Goal: Task Accomplishment & Management: Manage account settings

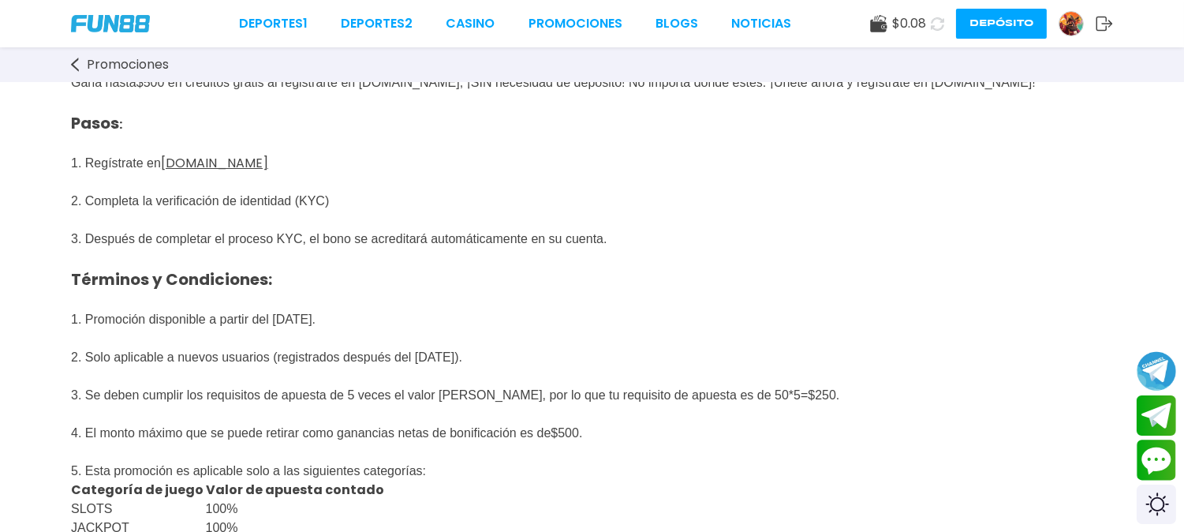
scroll to position [88, 0]
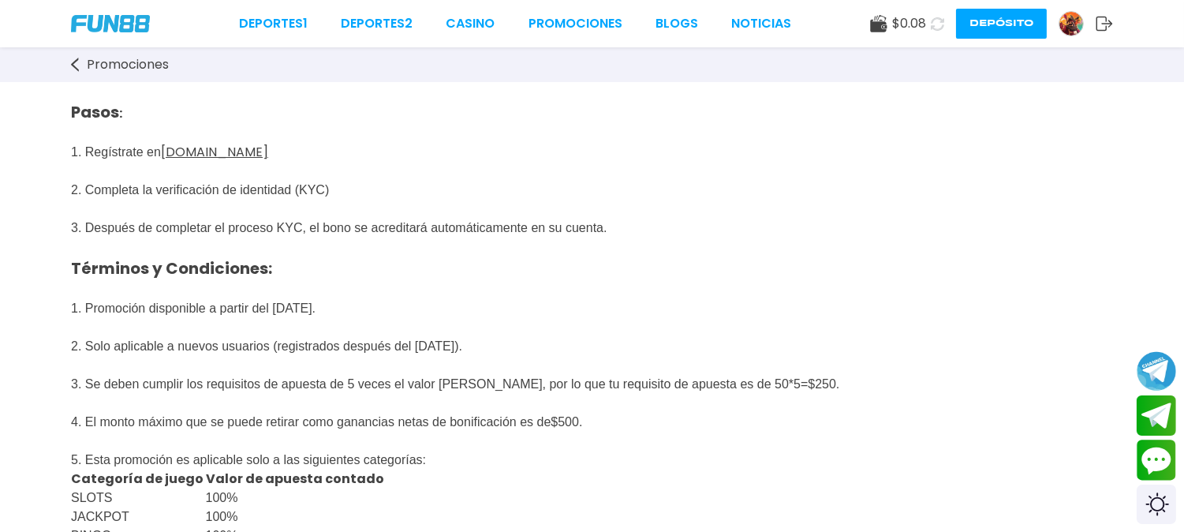
click at [151, 64] on span "Promociones" at bounding box center [128, 64] width 82 height 19
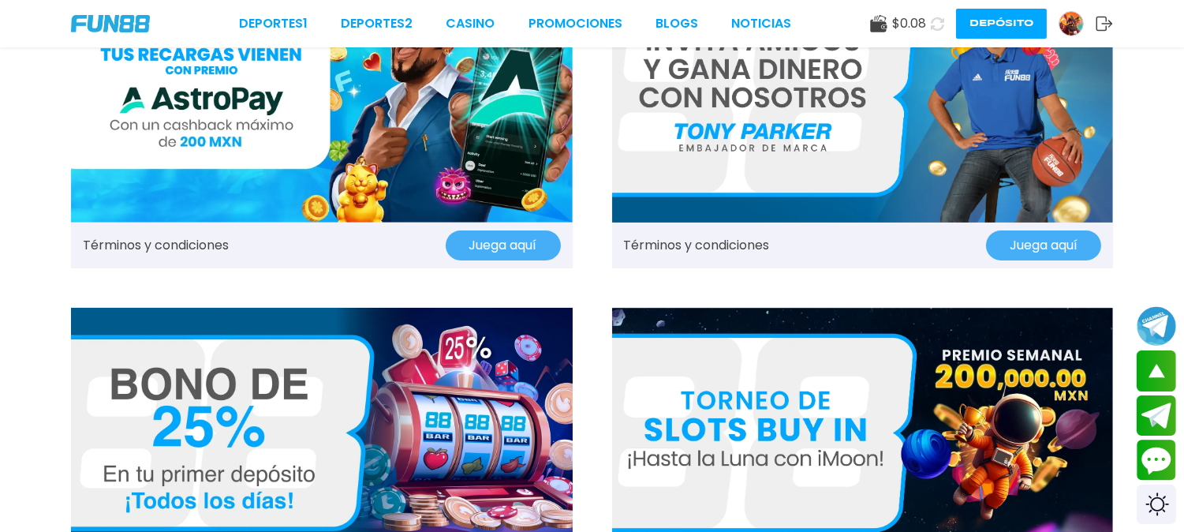
scroll to position [700, 0]
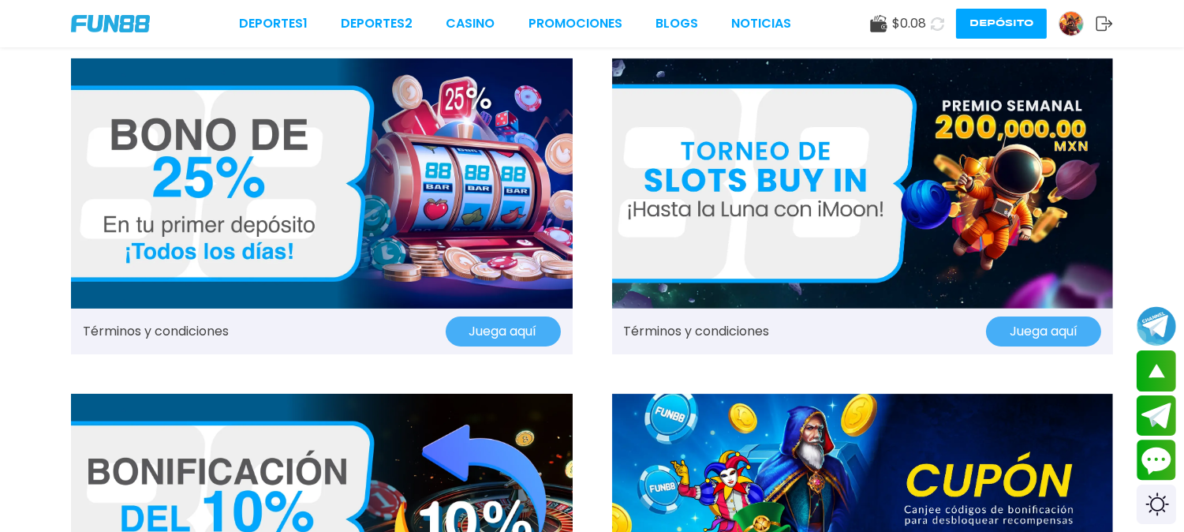
click at [361, 200] on img at bounding box center [322, 183] width 502 height 251
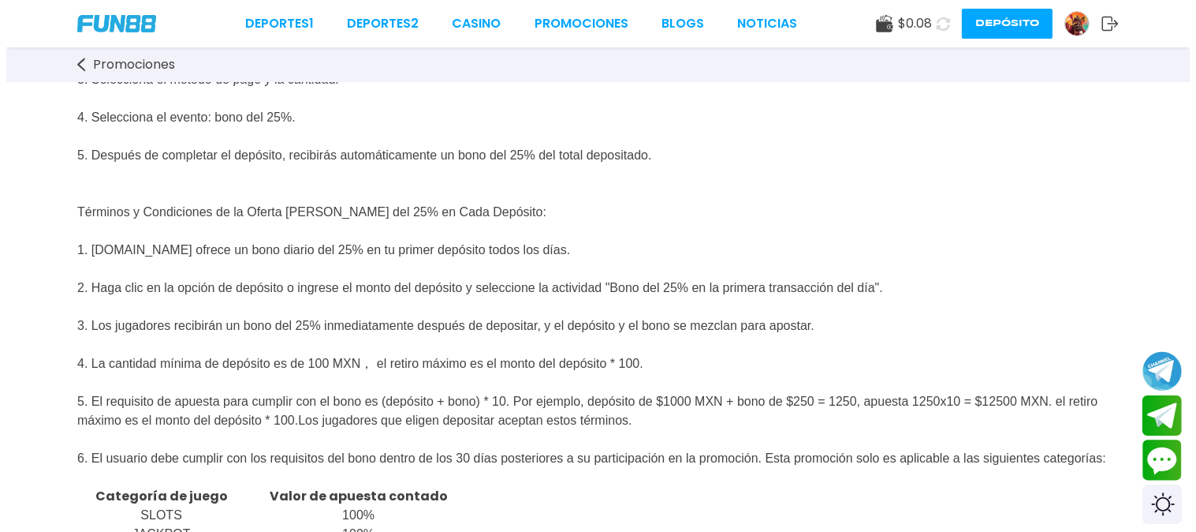
scroll to position [350, 0]
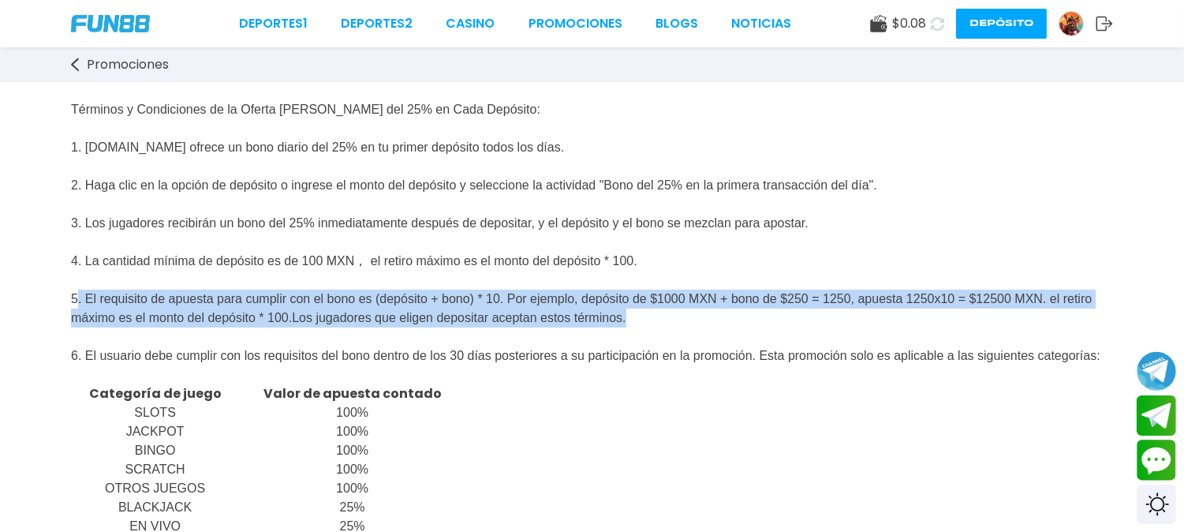
drag, startPoint x: 47, startPoint y: 304, endPoint x: 997, endPoint y: 332, distance: 949.9
copy div "5. El requisito de apuesta para cumplir con el bono es (depósito + bono) * 10. …"
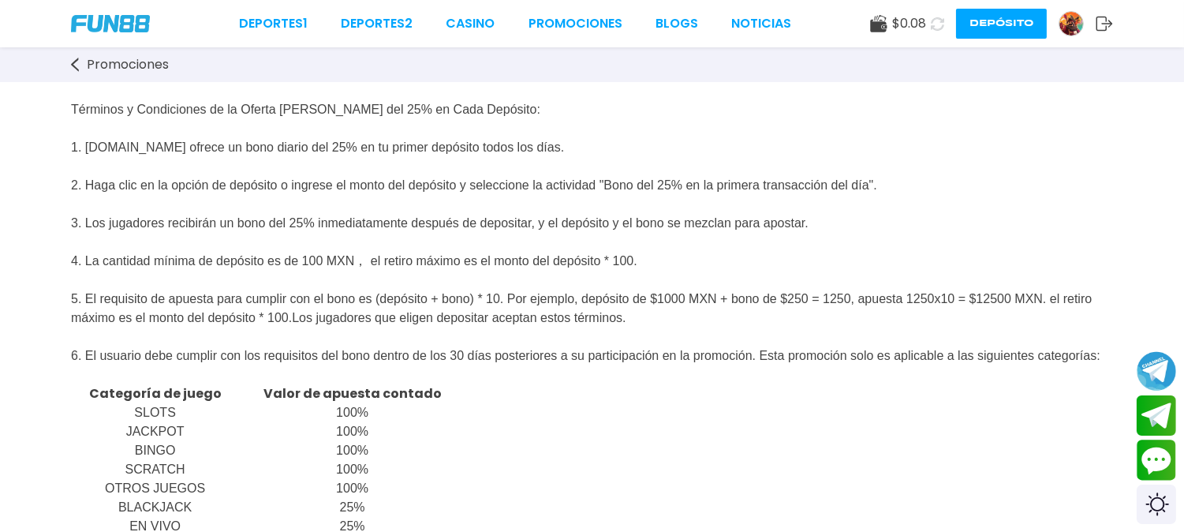
click at [886, 25] on use at bounding box center [878, 23] width 17 height 17
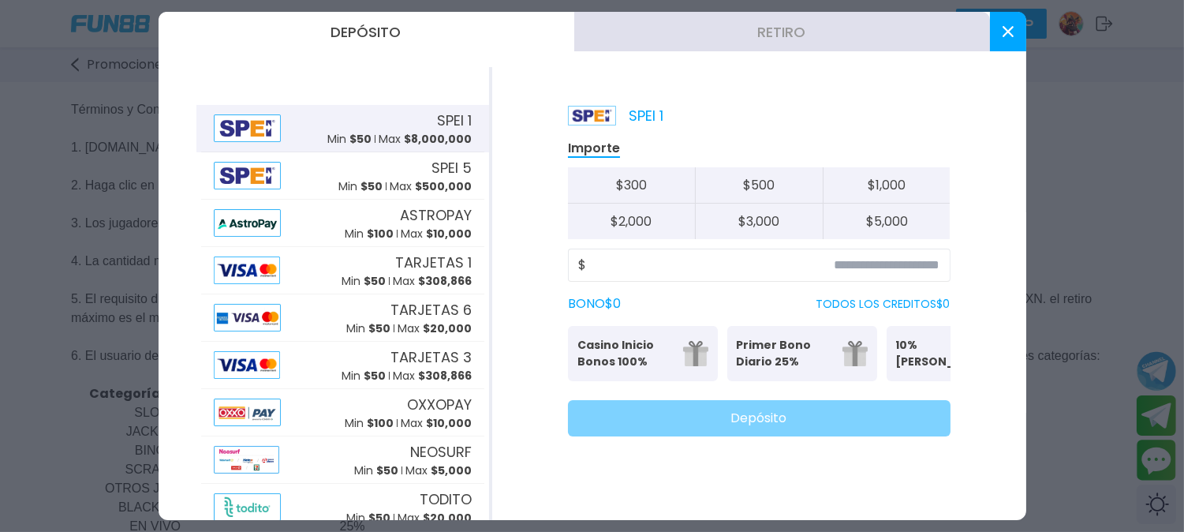
click at [753, 42] on button "Retiro" at bounding box center [782, 31] width 416 height 39
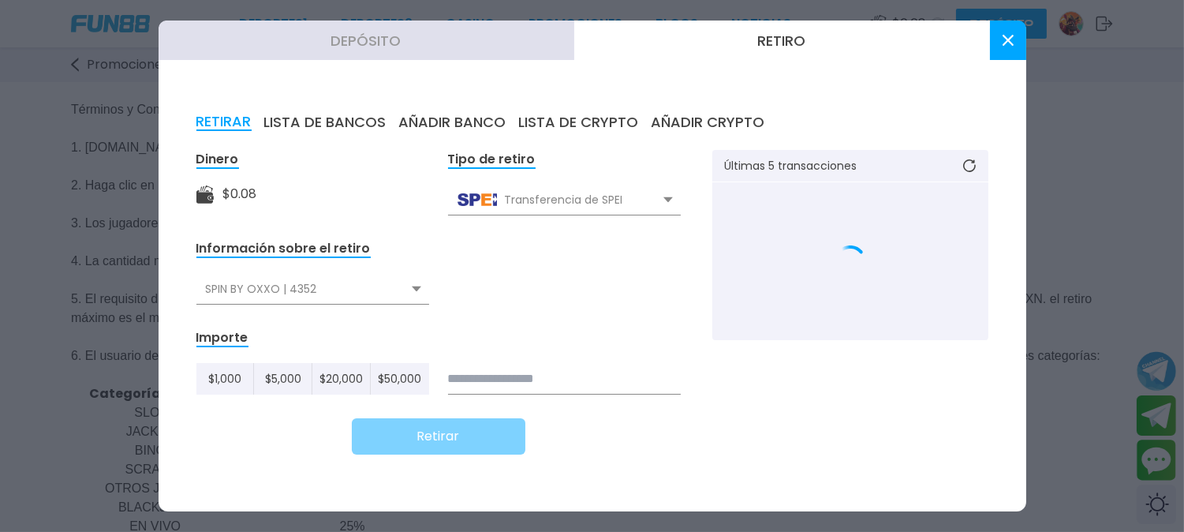
click at [431, 129] on button "AÑADIR BANCO" at bounding box center [452, 122] width 107 height 17
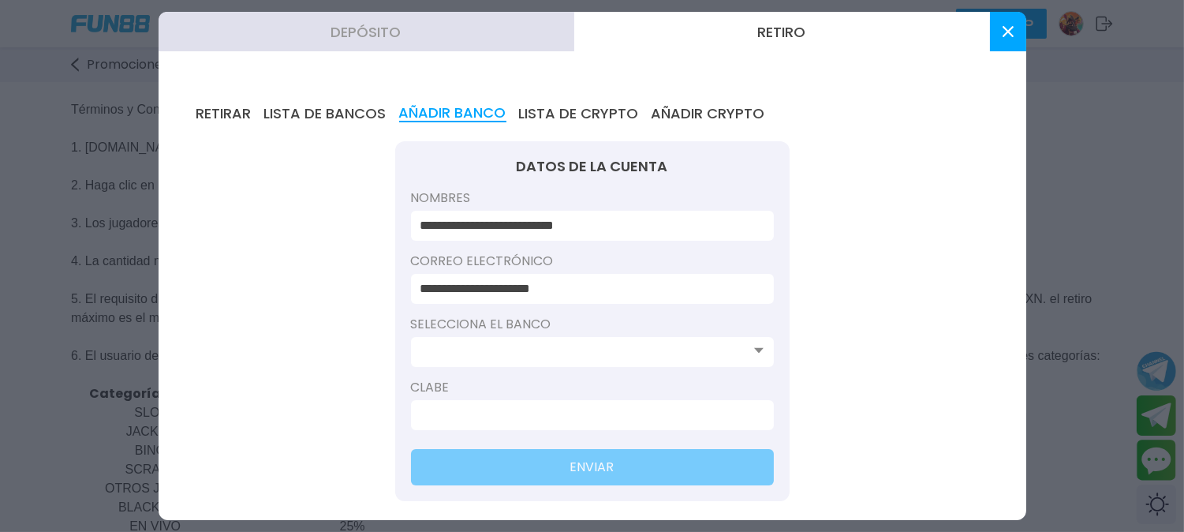
click at [612, 342] on input at bounding box center [587, 351] width 334 height 19
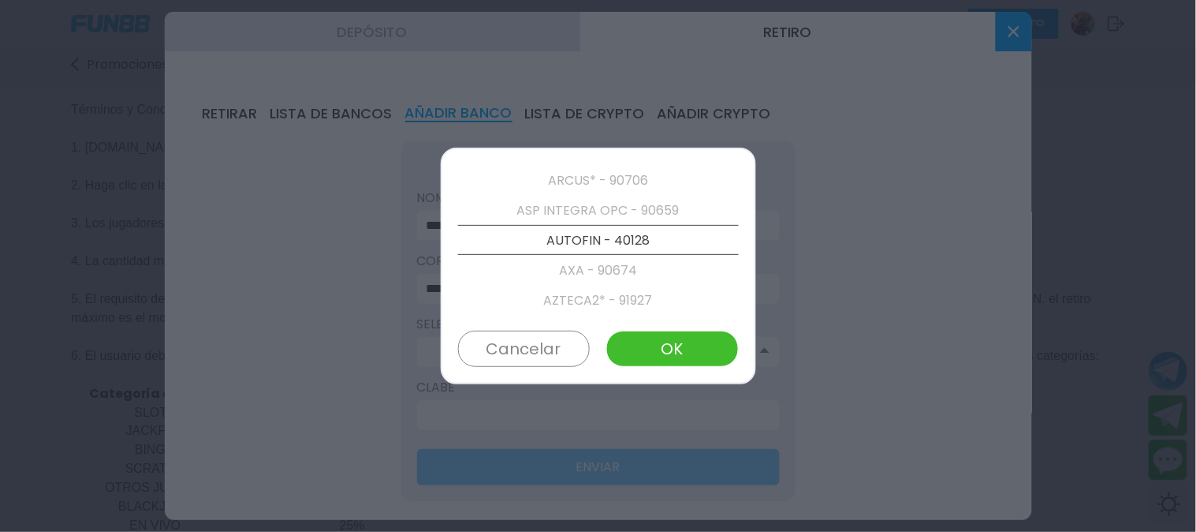
scroll to position [0, 0]
click at [612, 274] on p "BBVA BANCOMER - 40012" at bounding box center [598, 270] width 281 height 30
